Goal: Task Accomplishment & Management: Manage account settings

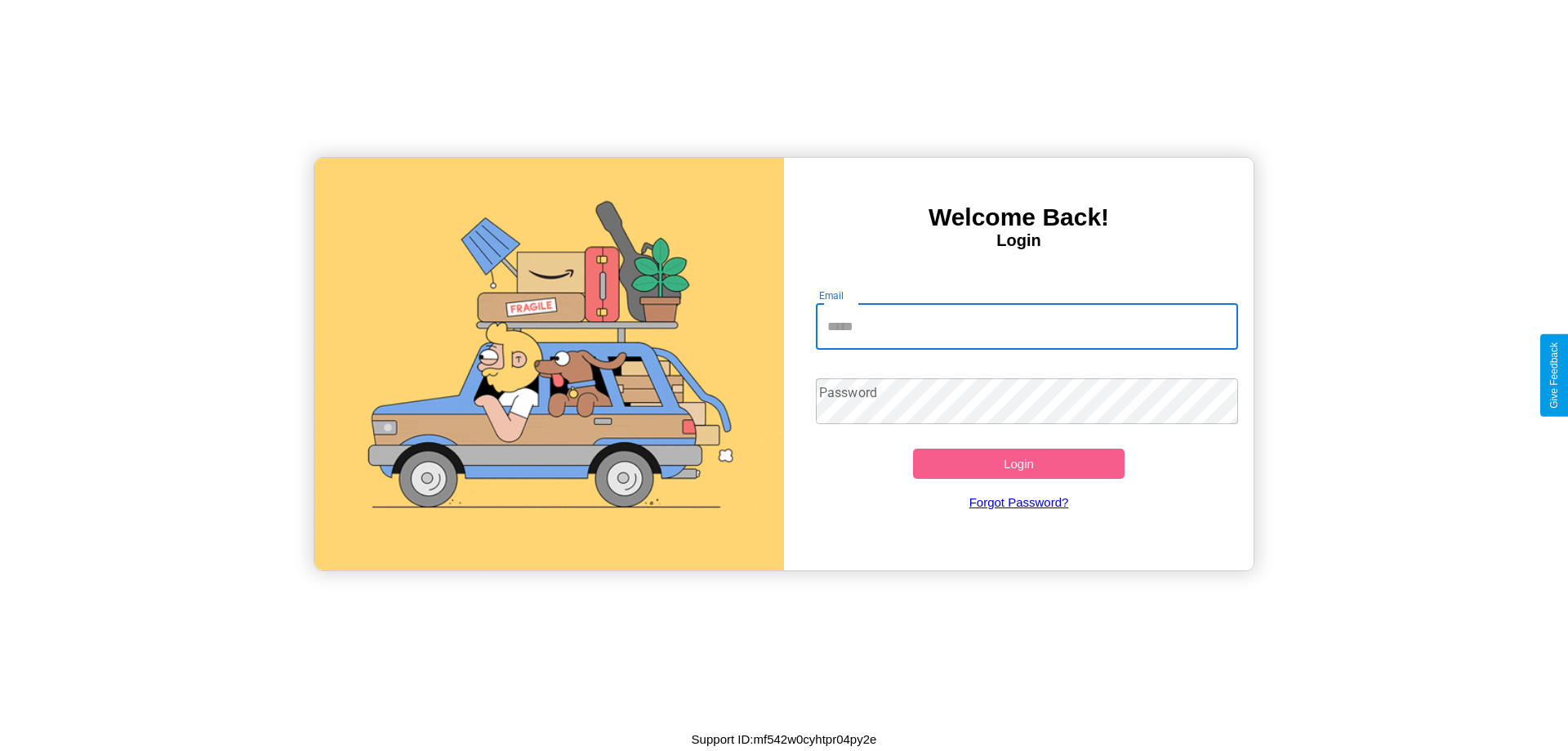
click at [1026, 326] on input "Email" at bounding box center [1028, 327] width 423 height 45
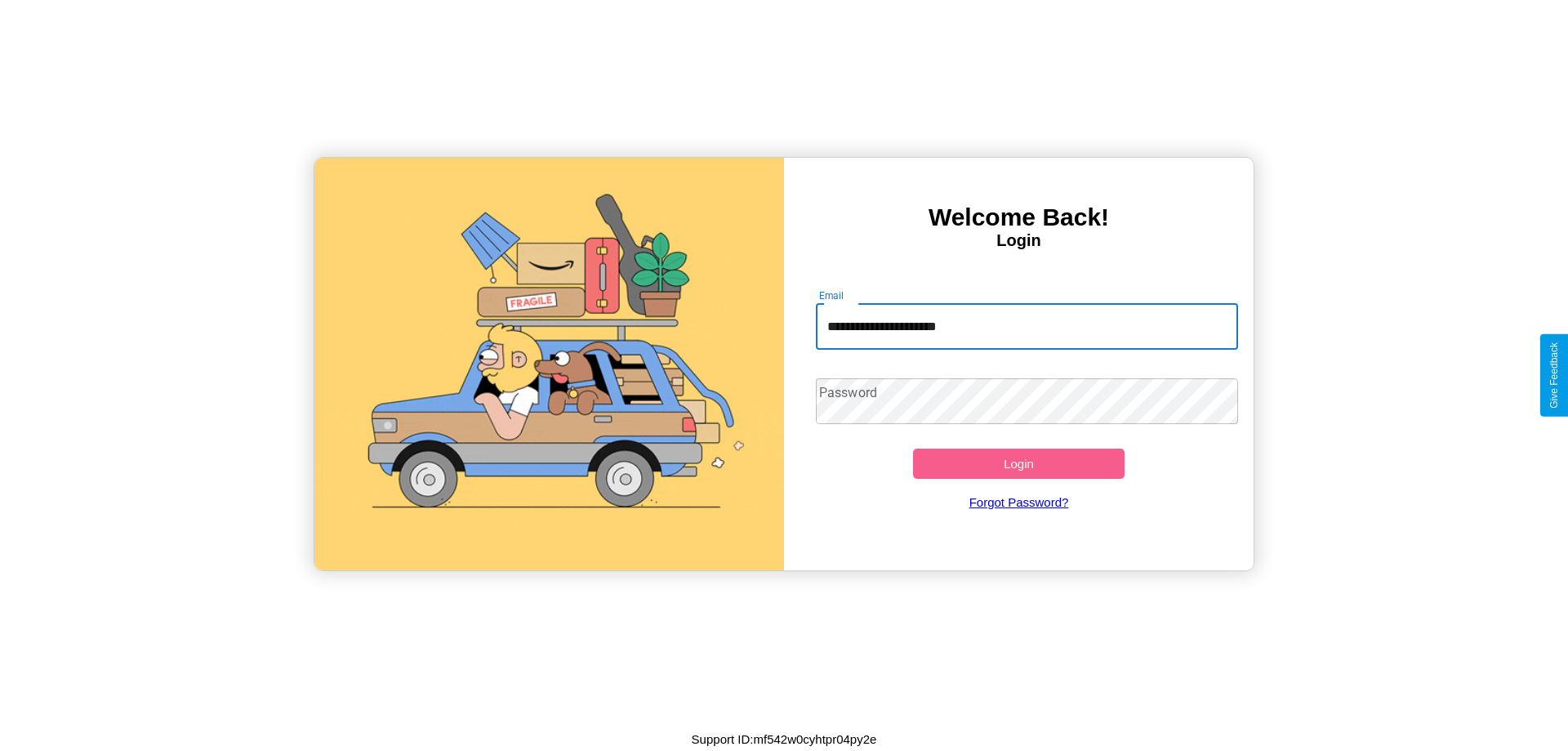
type input "**********"
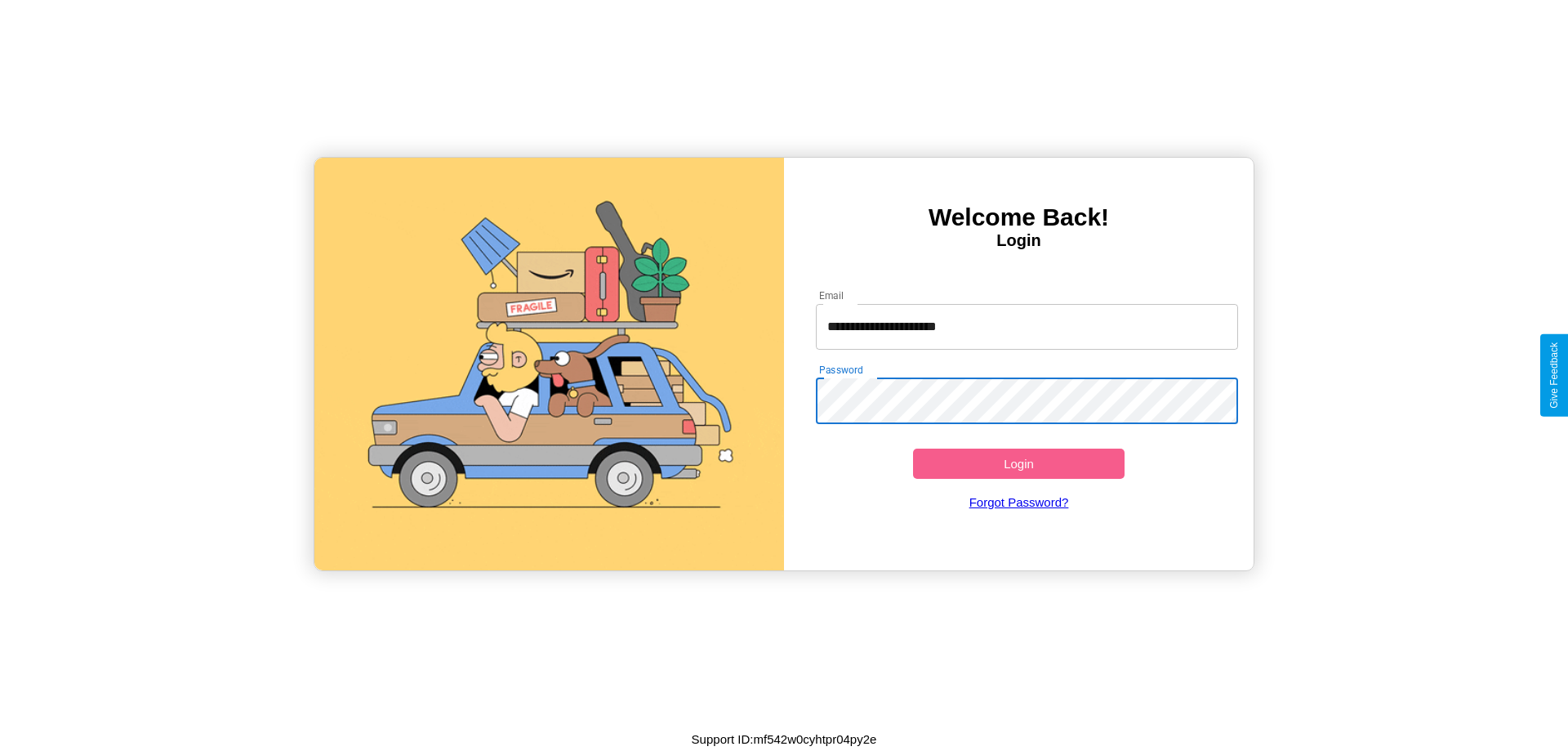
click at [1018, 464] on button "Login" at bounding box center [1019, 464] width 212 height 30
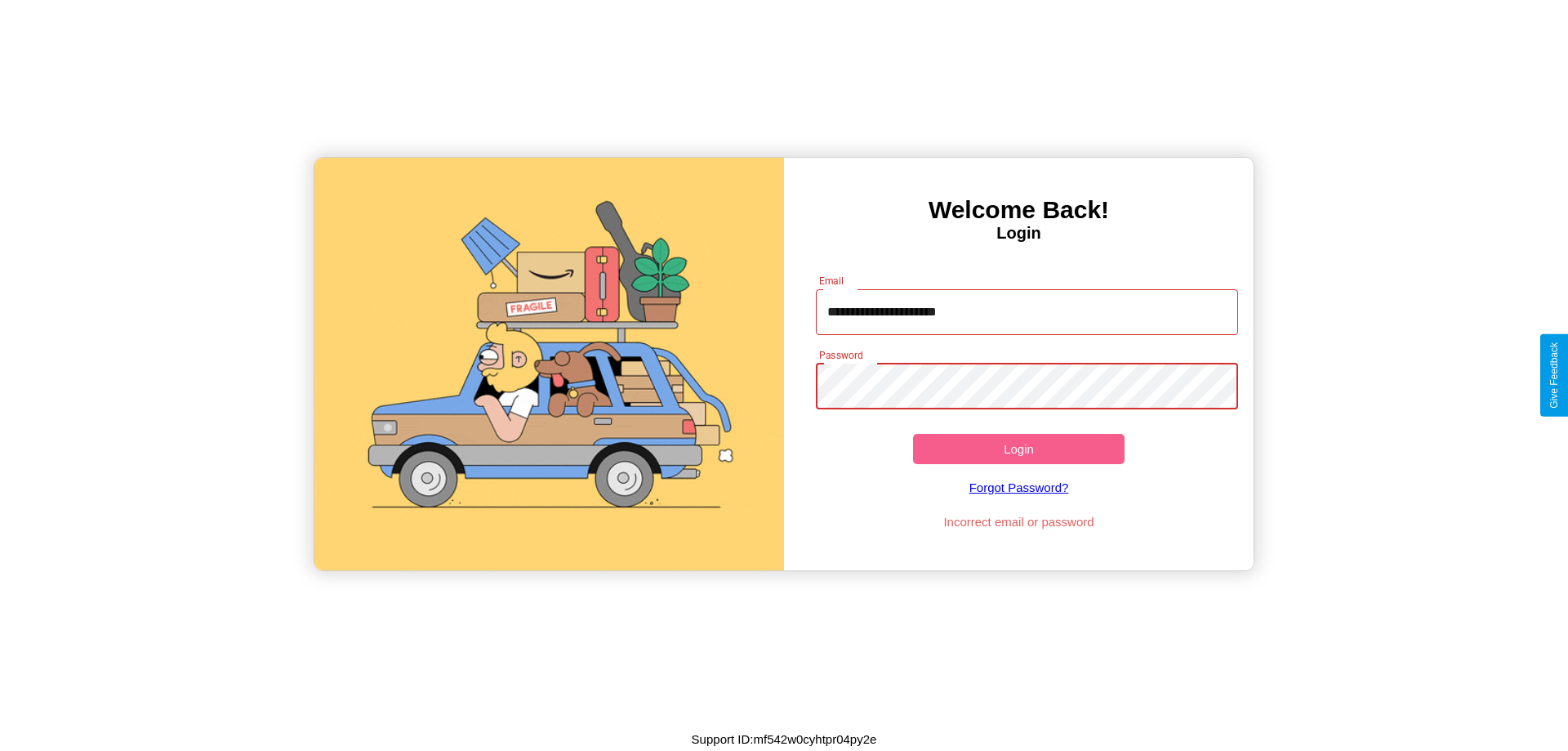
click at [1018, 448] on button "Login" at bounding box center [1019, 449] width 212 height 30
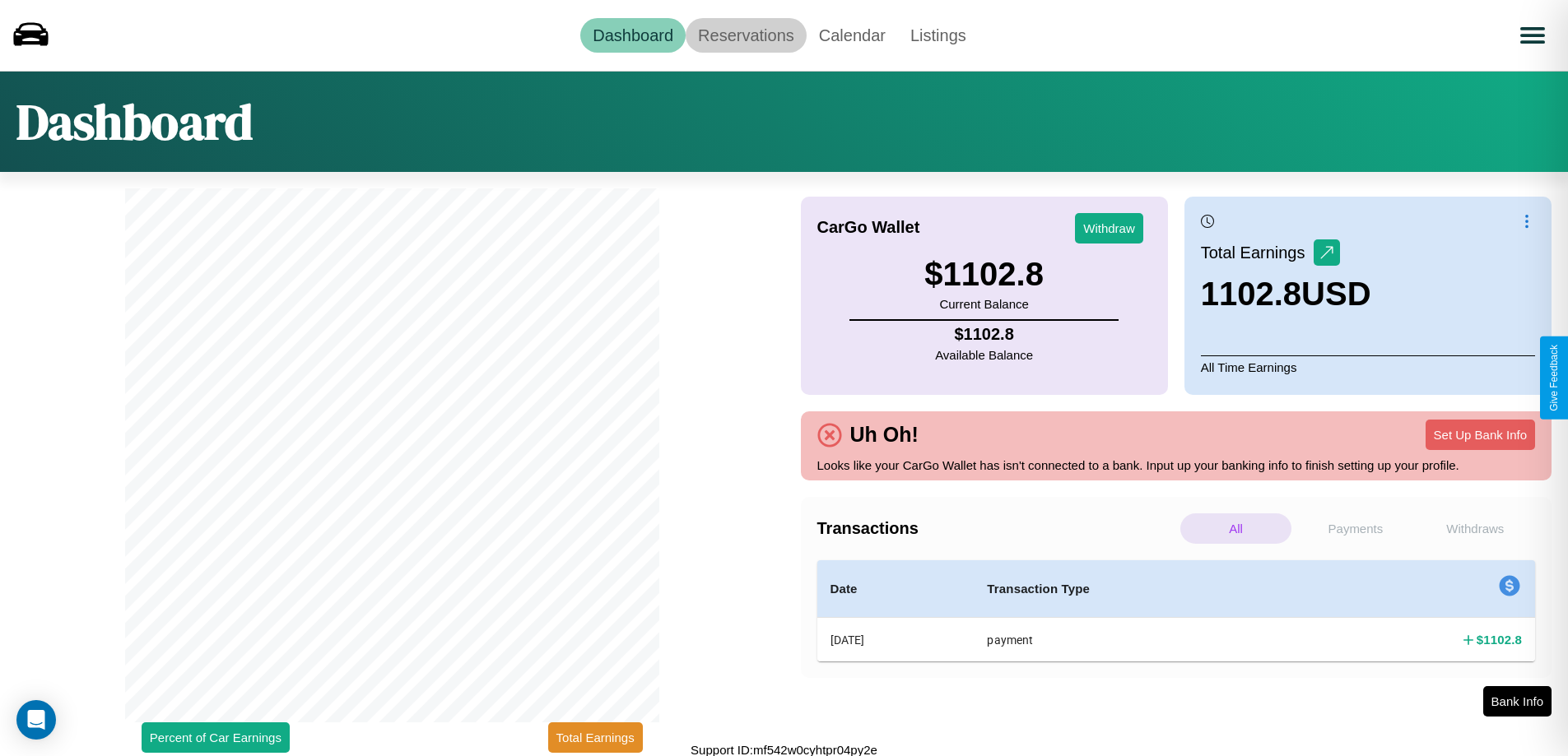
click at [745, 35] on link "Reservations" at bounding box center [745, 35] width 121 height 35
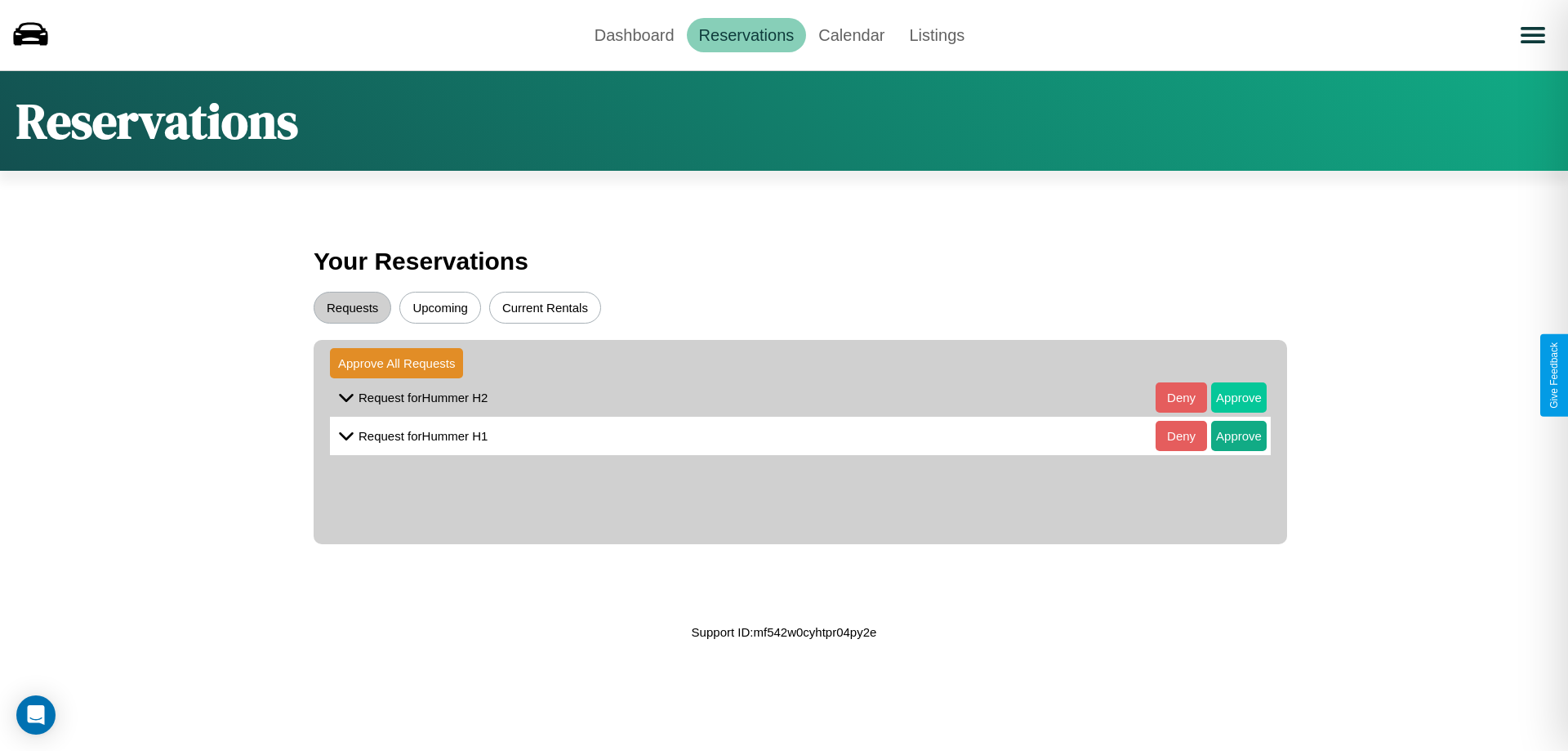
click at [1227, 397] on button "Approve" at bounding box center [1239, 398] width 55 height 30
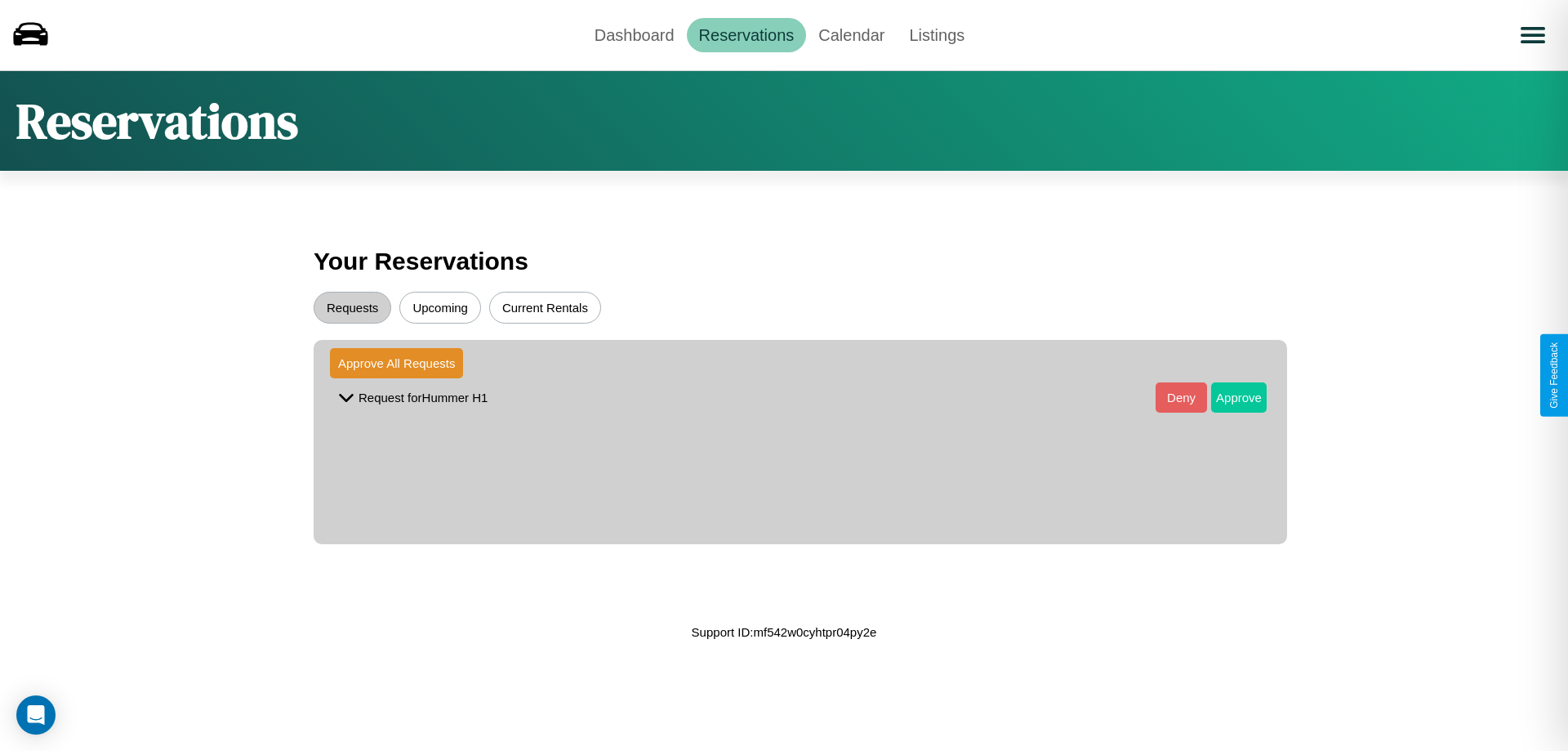
click at [1227, 397] on button "Approve" at bounding box center [1239, 398] width 55 height 30
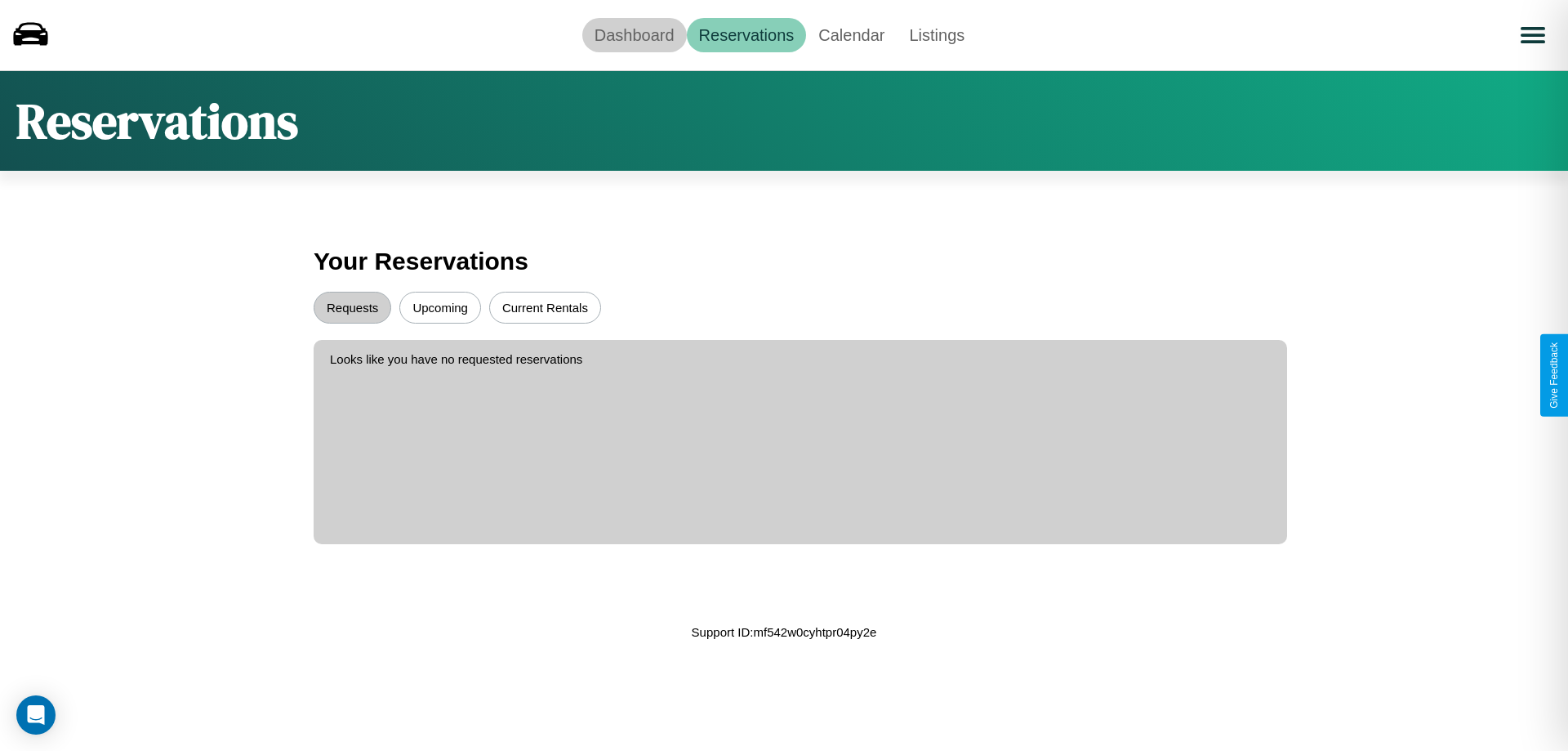
click at [634, 35] on link "Dashboard" at bounding box center [635, 35] width 105 height 35
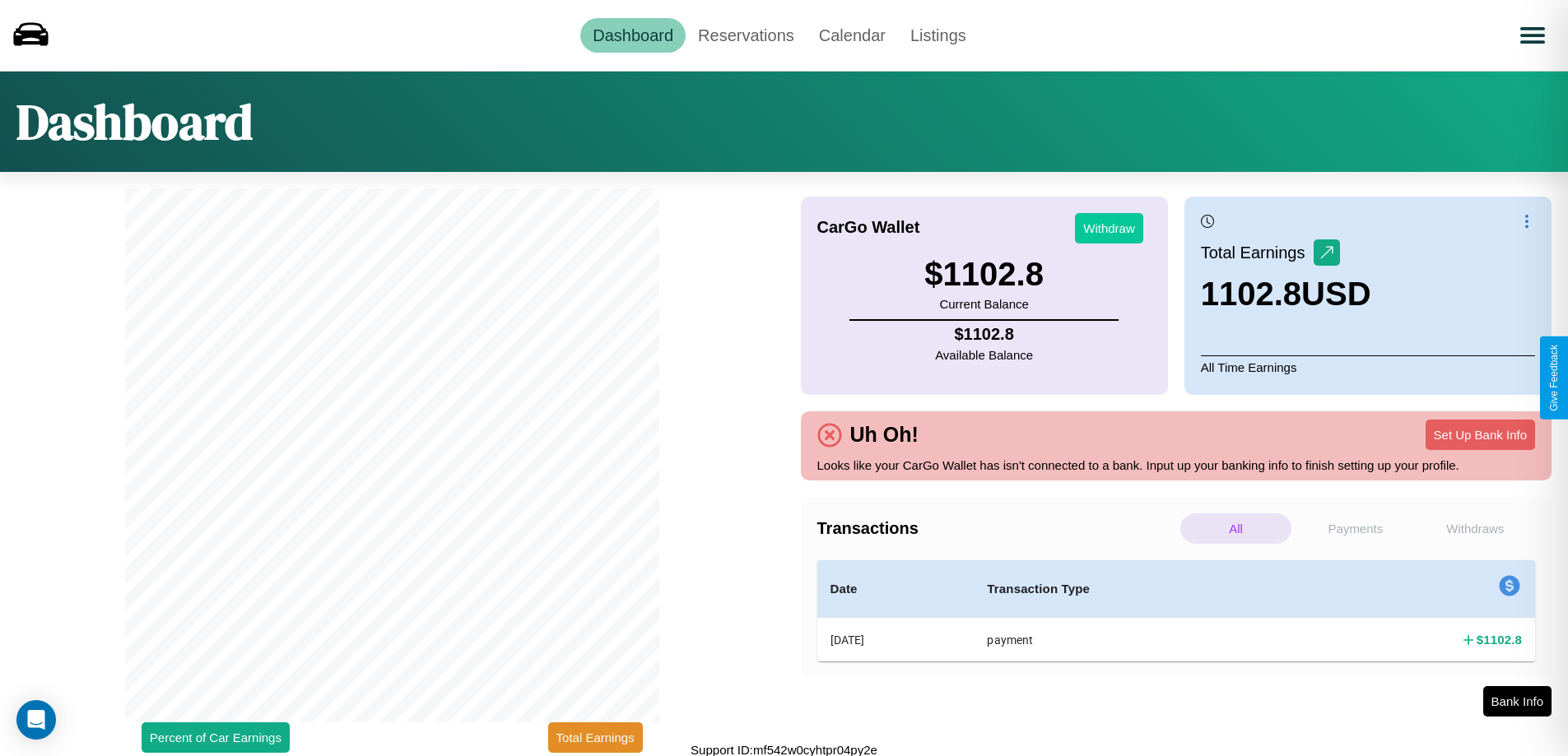
click at [1108, 228] on button "Withdraw" at bounding box center [1109, 228] width 68 height 30
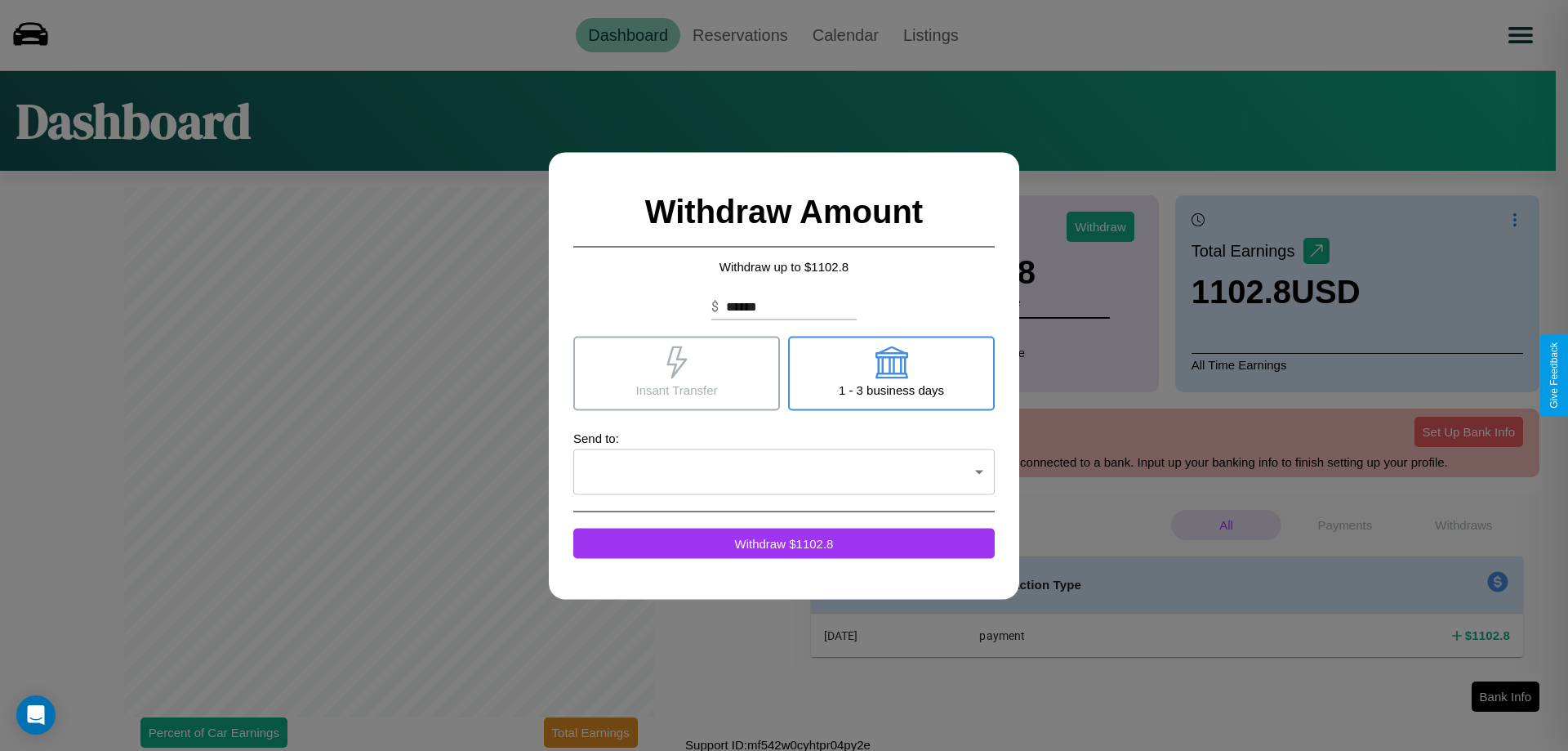
click at [891, 373] on icon at bounding box center [891, 362] width 33 height 33
click at [676, 373] on icon at bounding box center [676, 362] width 20 height 33
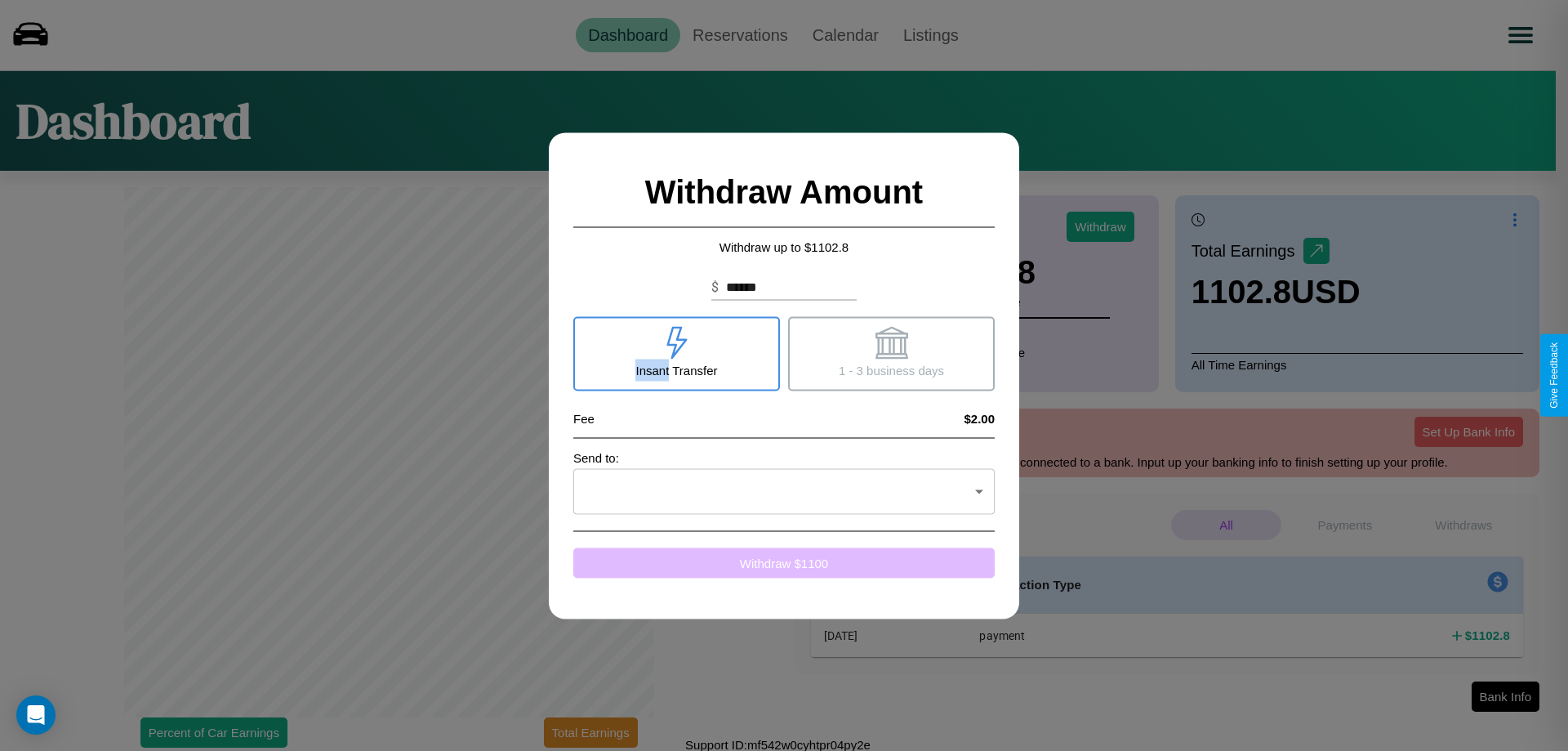
click at [784, 562] on button "Withdraw $ 1100" at bounding box center [784, 562] width 422 height 30
